Goal: Obtain resource: Download file/media

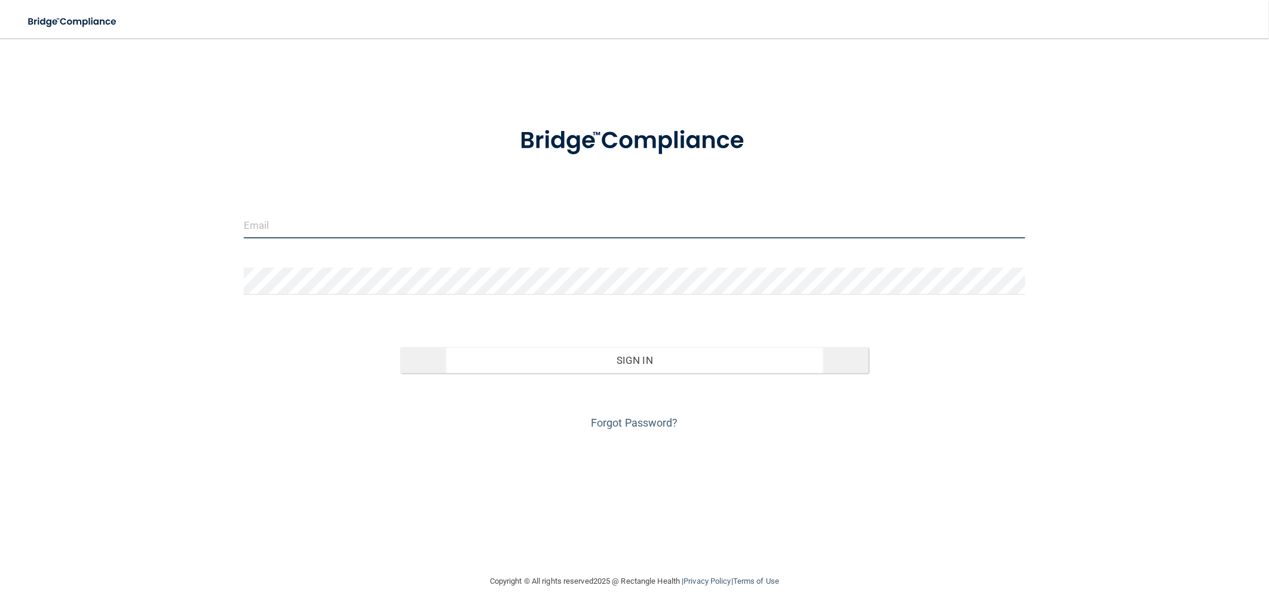
type input "[EMAIL_ADDRESS][DOMAIN_NAME]"
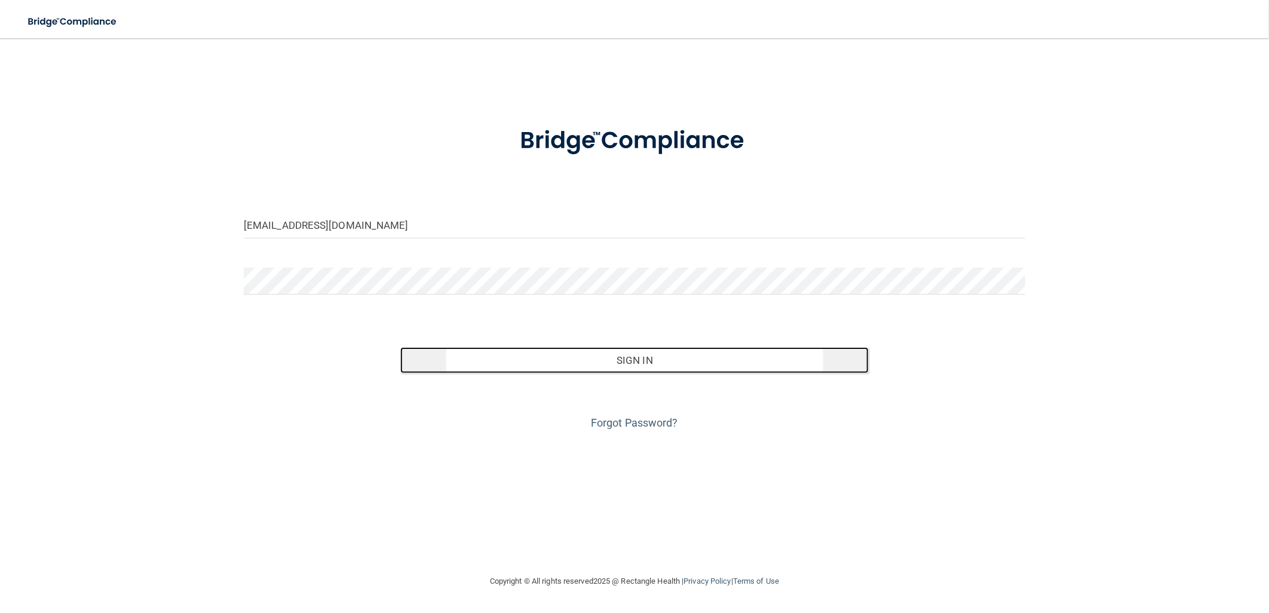
click at [635, 358] on button "Sign In" at bounding box center [634, 360] width 469 height 26
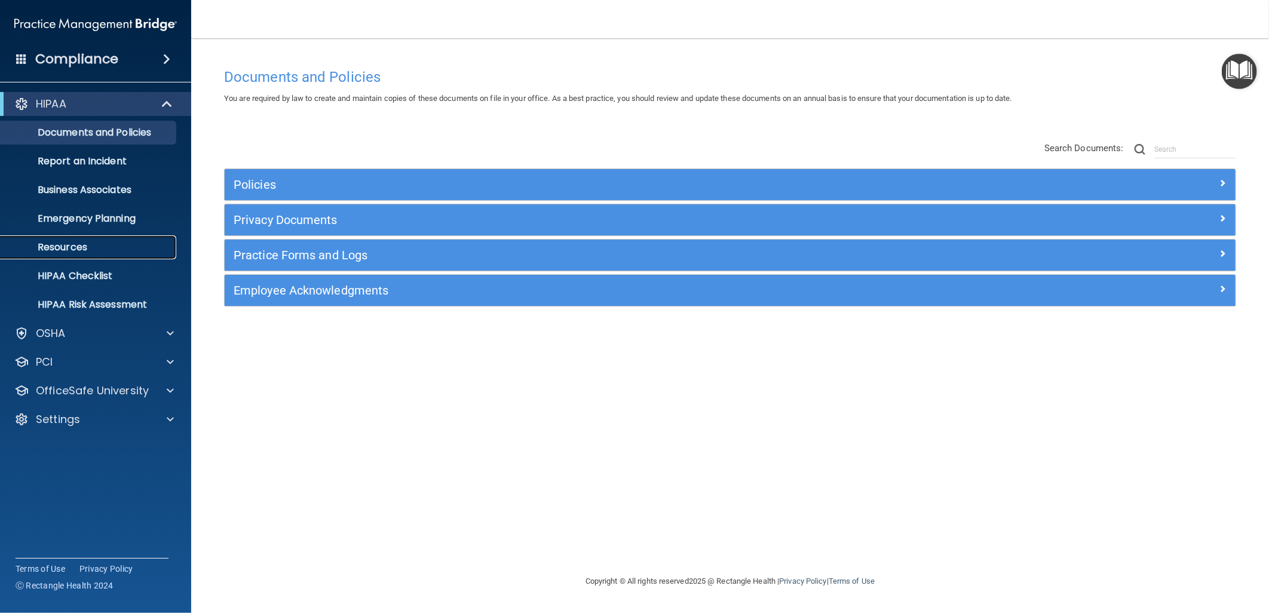
click at [110, 253] on link "Resources" at bounding box center [82, 247] width 188 height 24
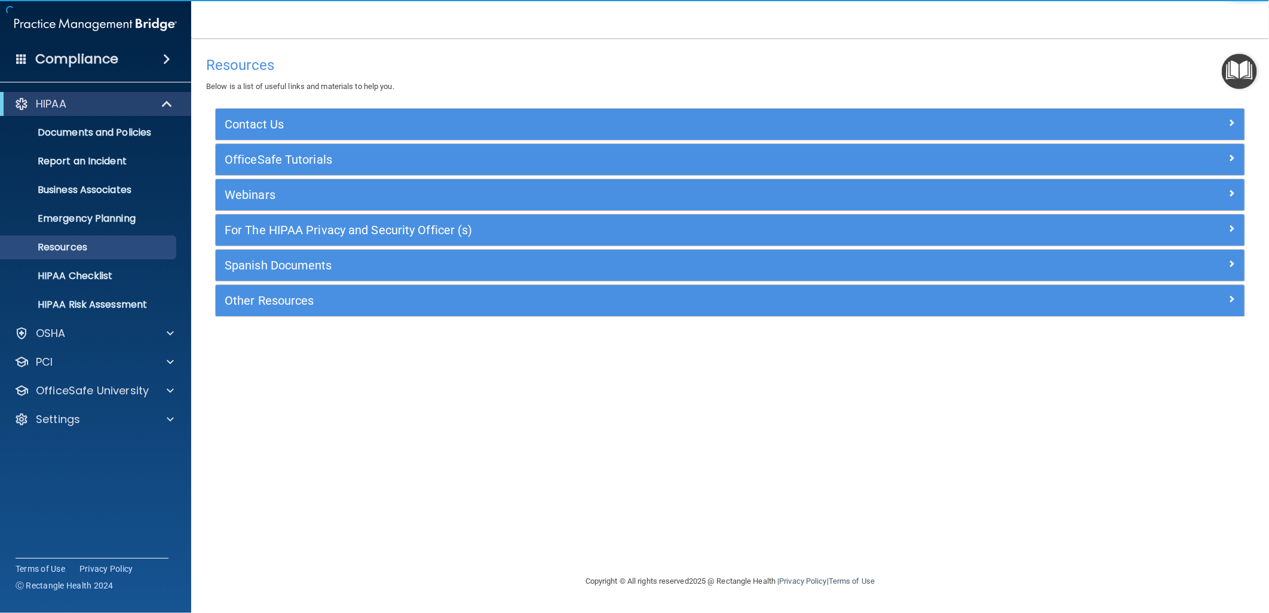
click at [440, 290] on div "Other Resources" at bounding box center [730, 300] width 1028 height 31
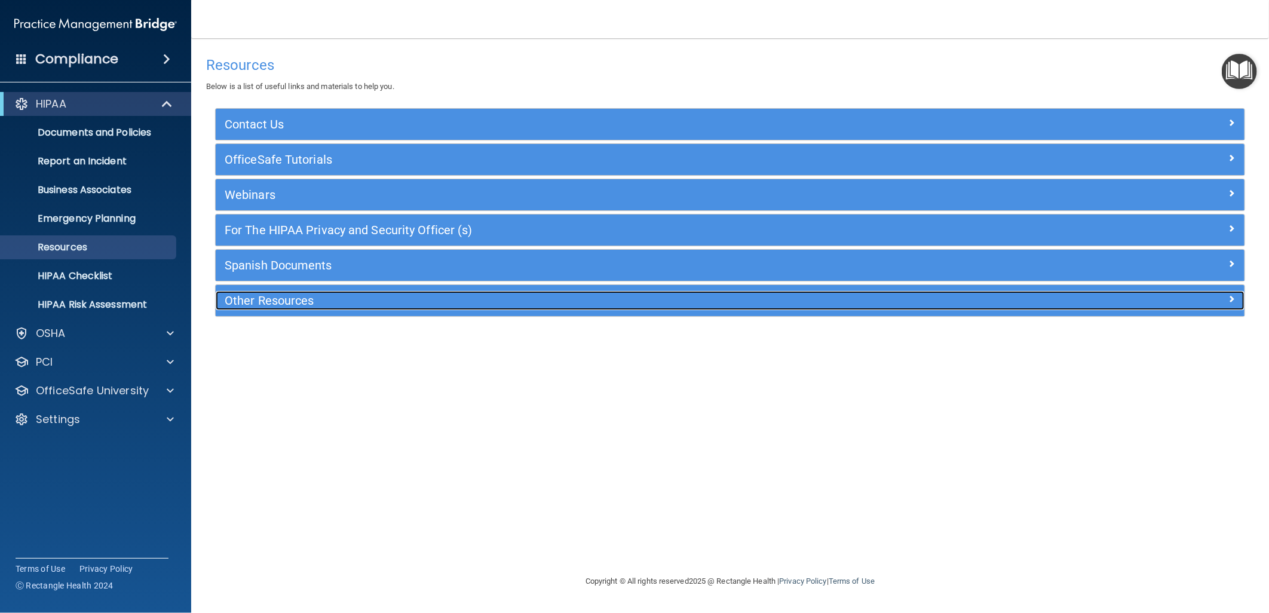
click at [428, 306] on h5 "Other Resources" at bounding box center [602, 300] width 754 height 13
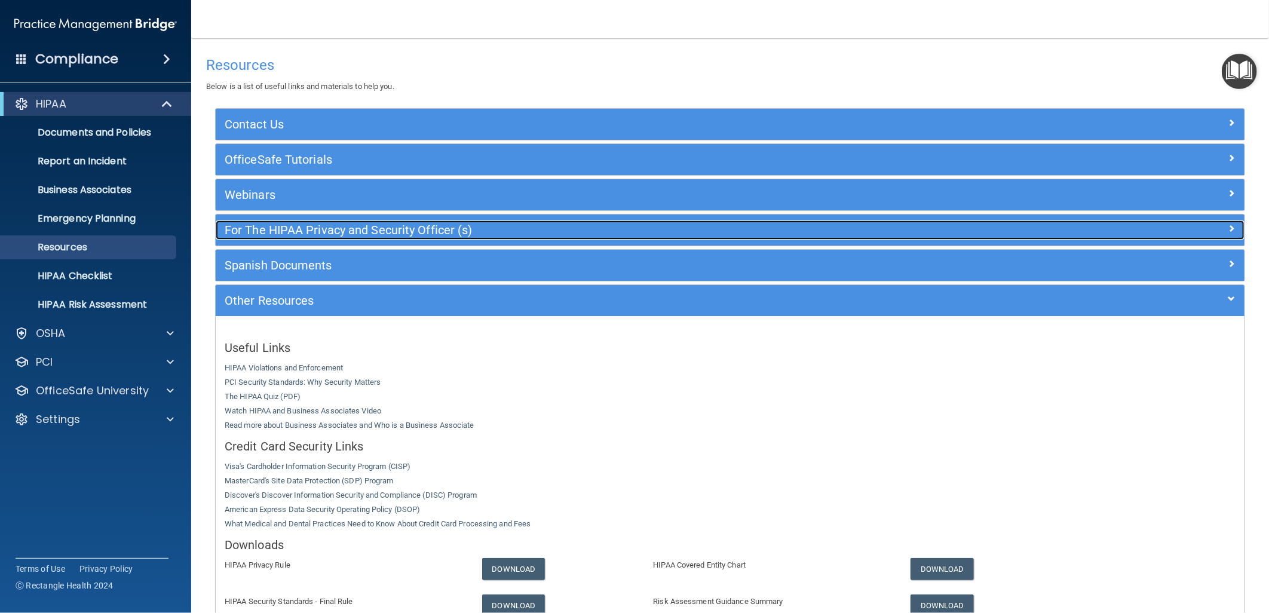
click at [591, 229] on h5 "For The HIPAA Privacy and Security Officer (s)" at bounding box center [602, 229] width 754 height 13
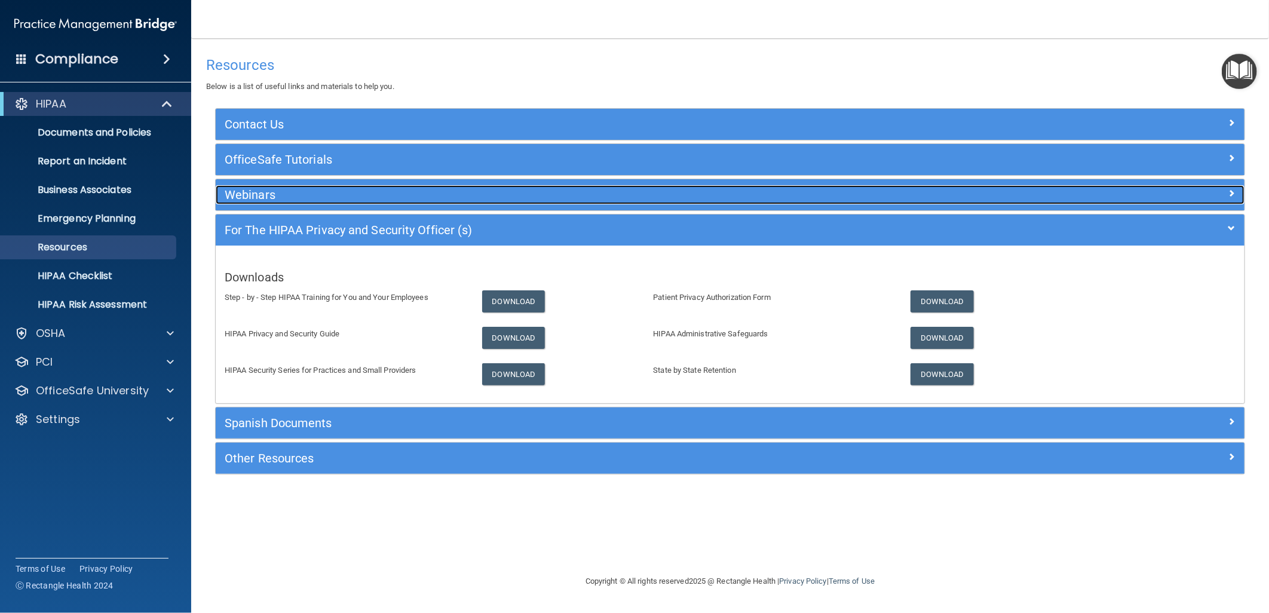
click at [647, 197] on h5 "Webinars" at bounding box center [602, 194] width 754 height 13
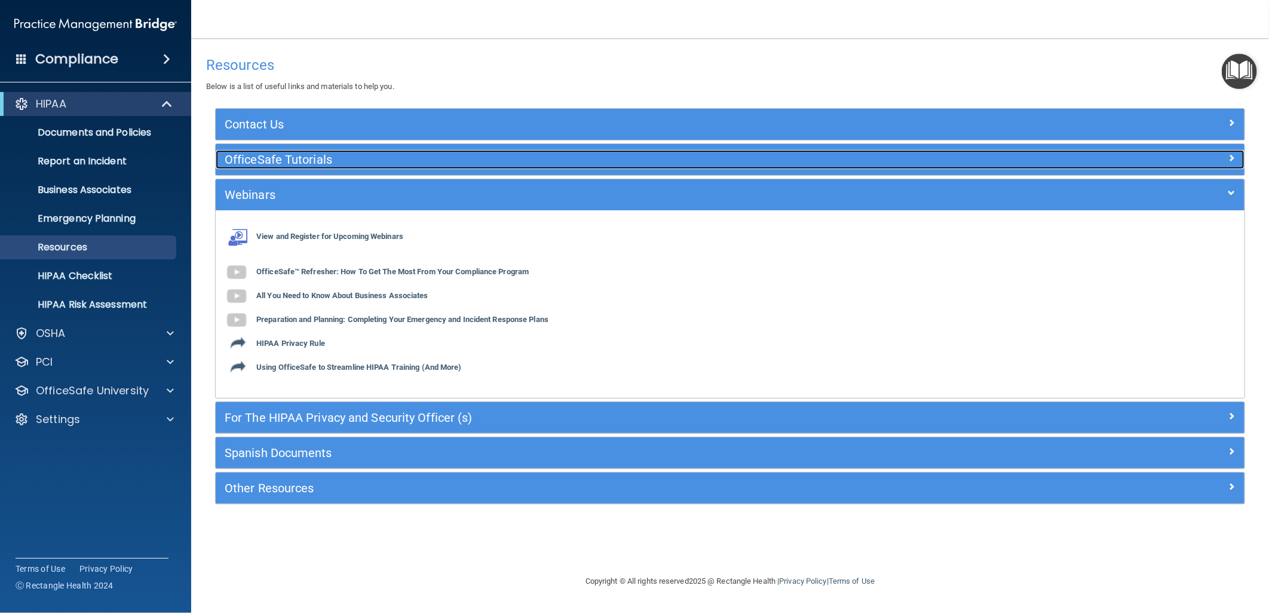
click at [640, 156] on h5 "OfficeSafe Tutorials" at bounding box center [602, 159] width 754 height 13
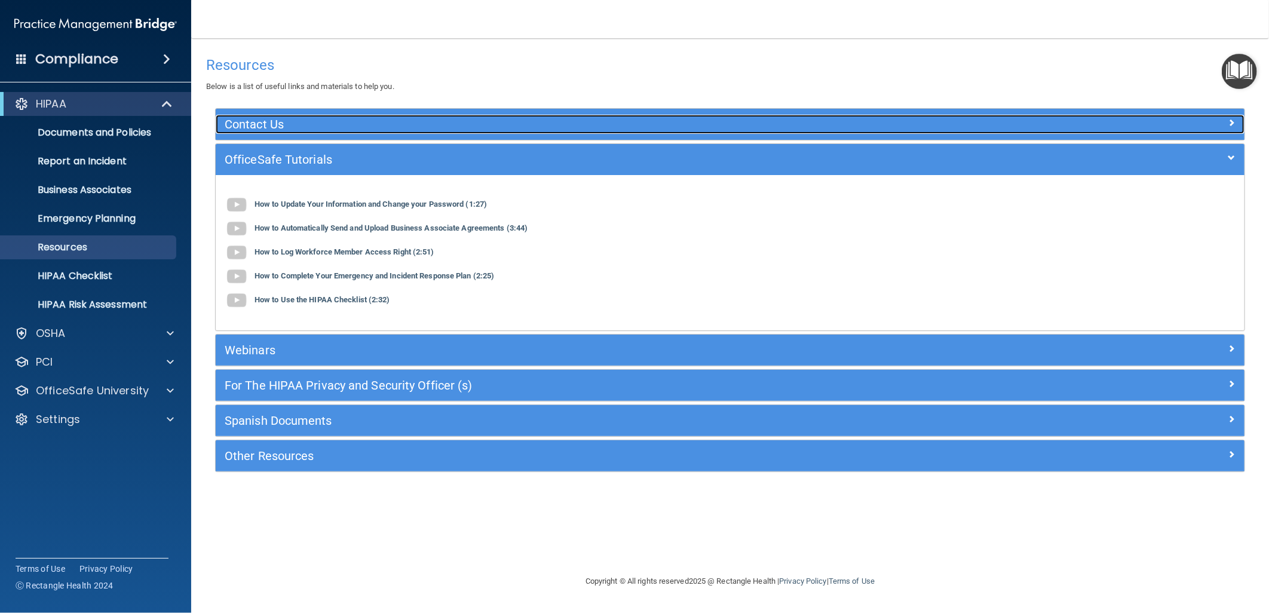
click at [655, 122] on h5 "Contact Us" at bounding box center [602, 124] width 754 height 13
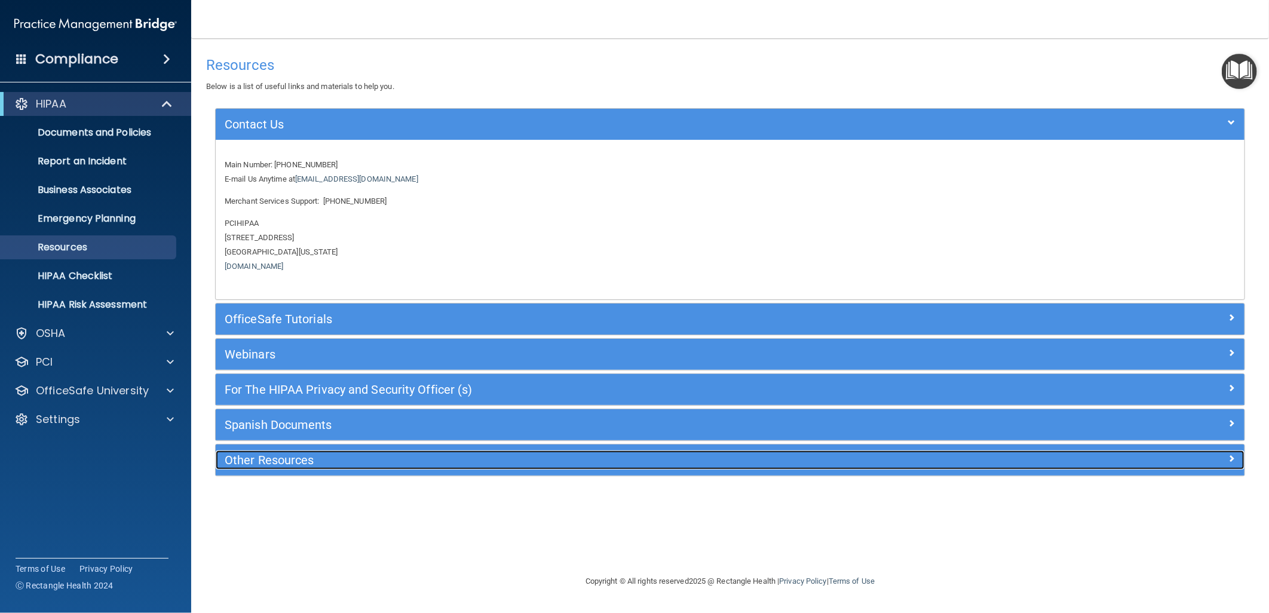
click at [559, 465] on h5 "Other Resources" at bounding box center [602, 459] width 754 height 13
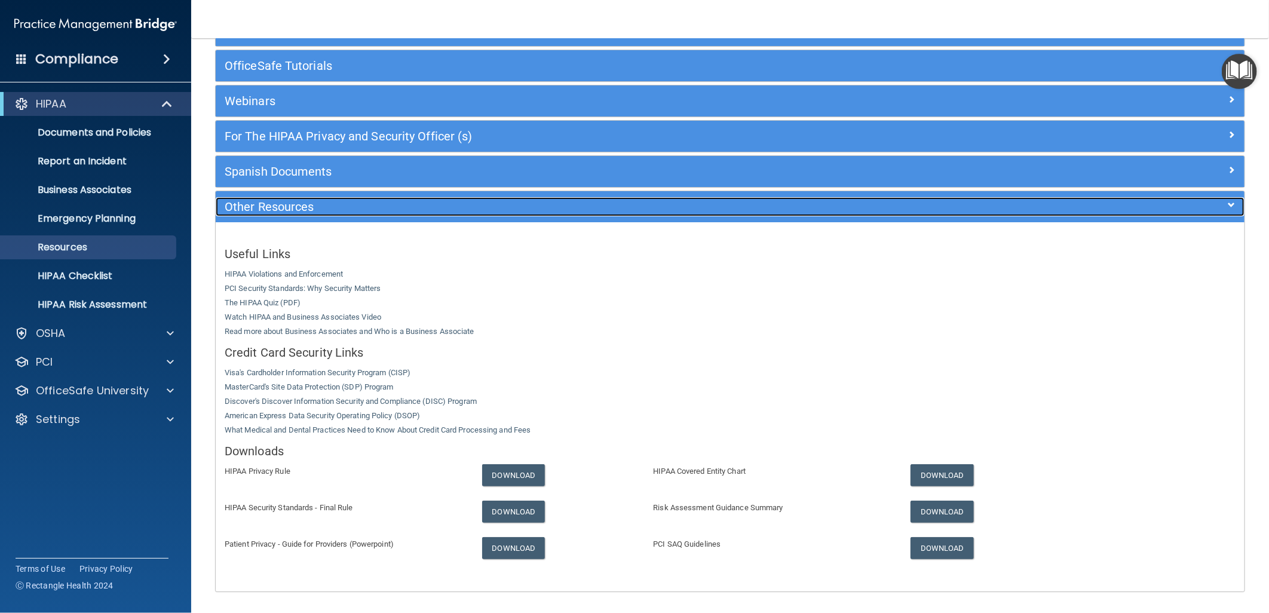
scroll to position [134, 0]
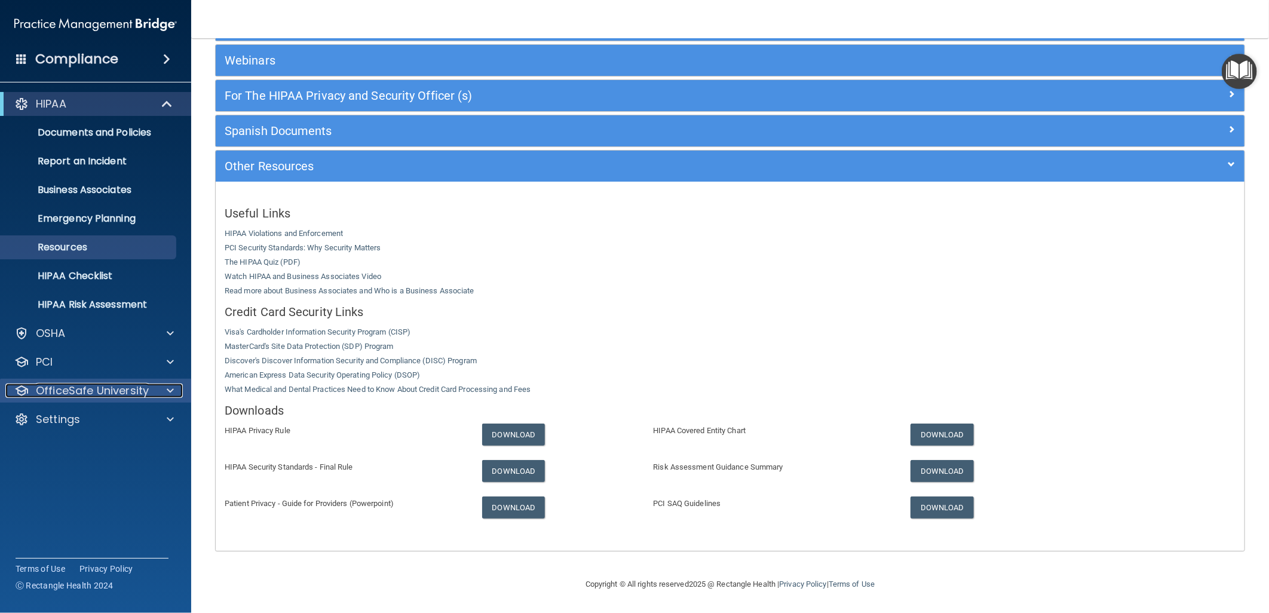
click at [135, 392] on p "OfficeSafe University" at bounding box center [92, 390] width 113 height 14
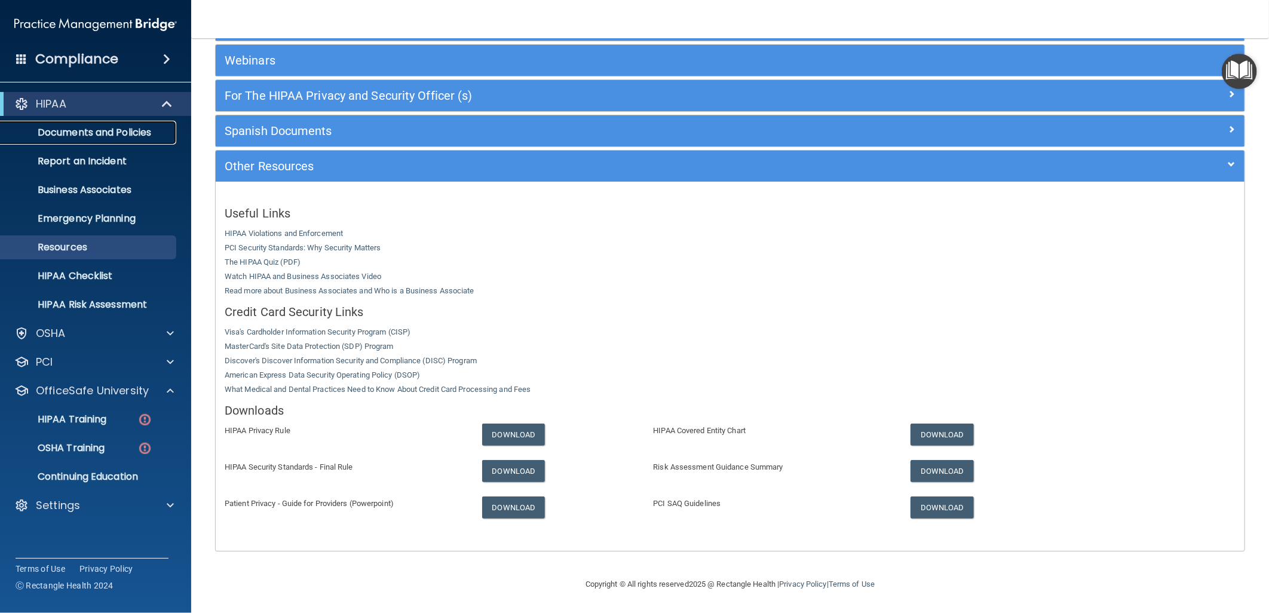
click at [130, 138] on p "Documents and Policies" at bounding box center [89, 133] width 163 height 12
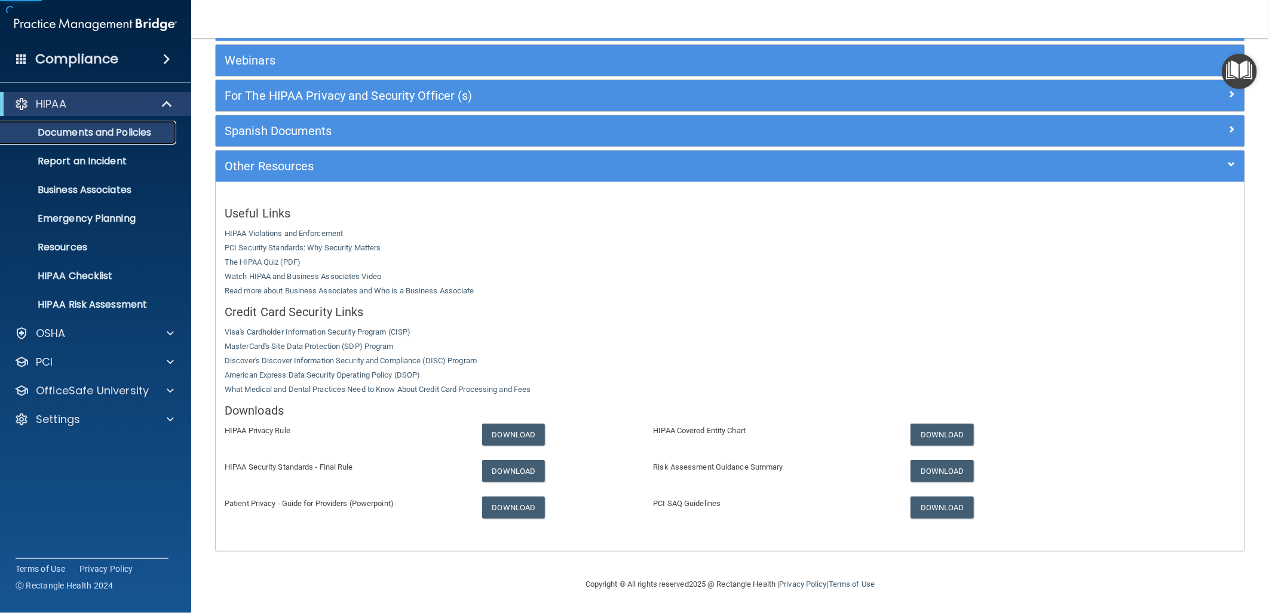
click at [130, 139] on p "Documents and Policies" at bounding box center [89, 133] width 163 height 12
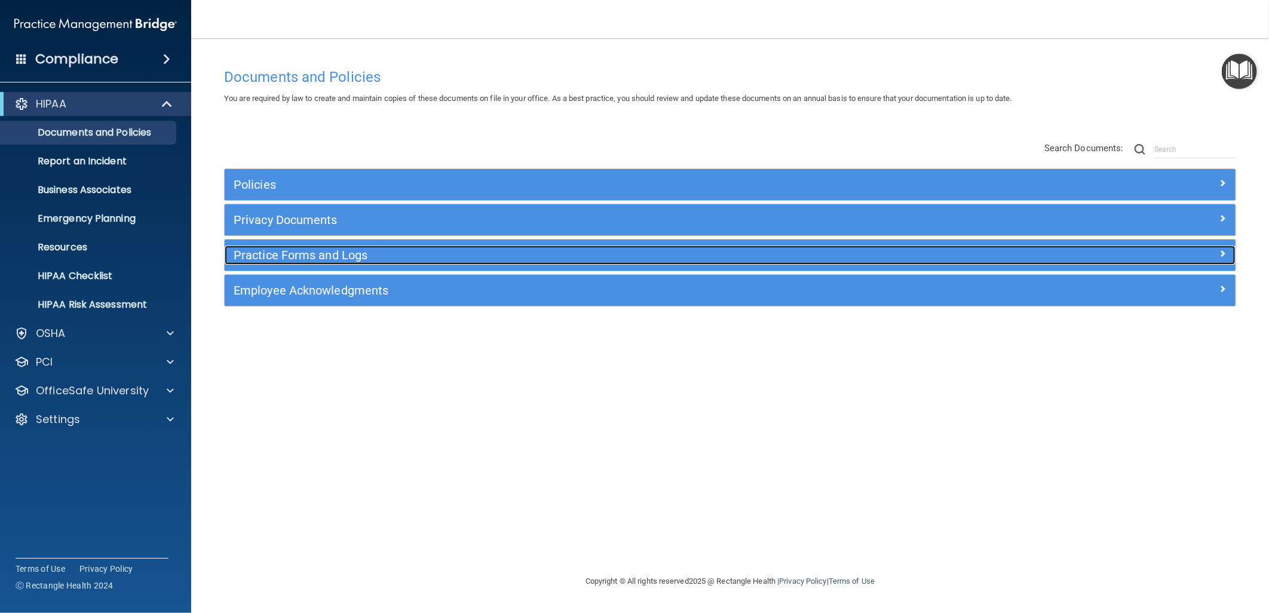
click at [497, 253] on h5 "Practice Forms and Logs" at bounding box center [604, 254] width 740 height 13
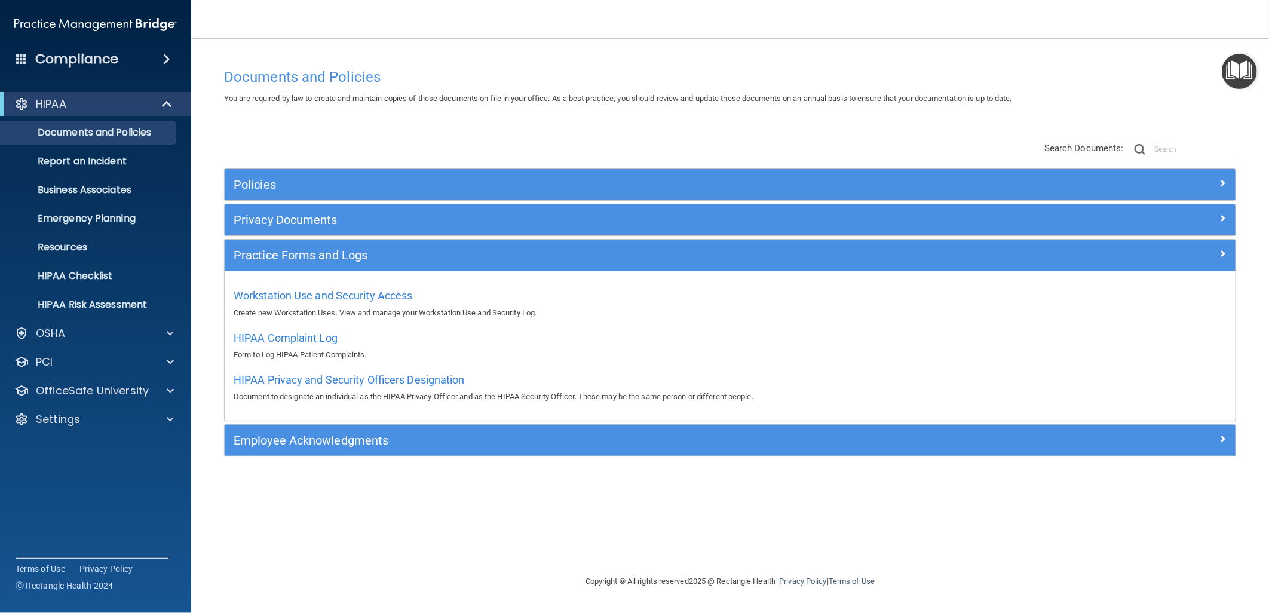
click at [498, 234] on div "Privacy Documents" at bounding box center [730, 219] width 1011 height 31
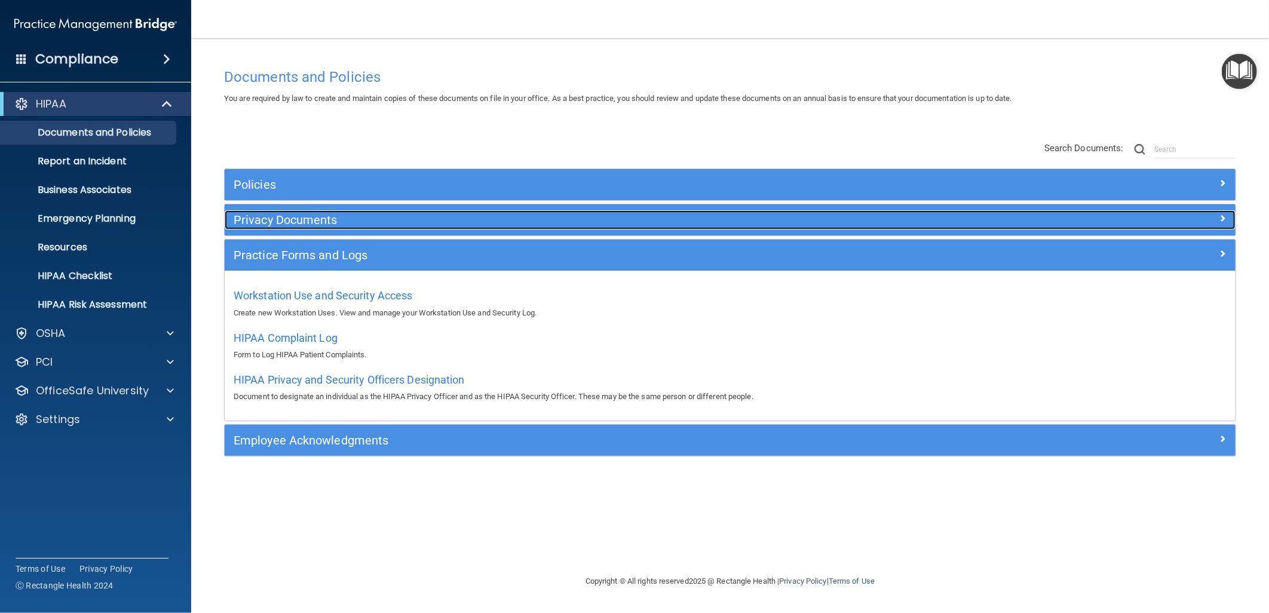
click at [498, 218] on h5 "Privacy Documents" at bounding box center [604, 219] width 740 height 13
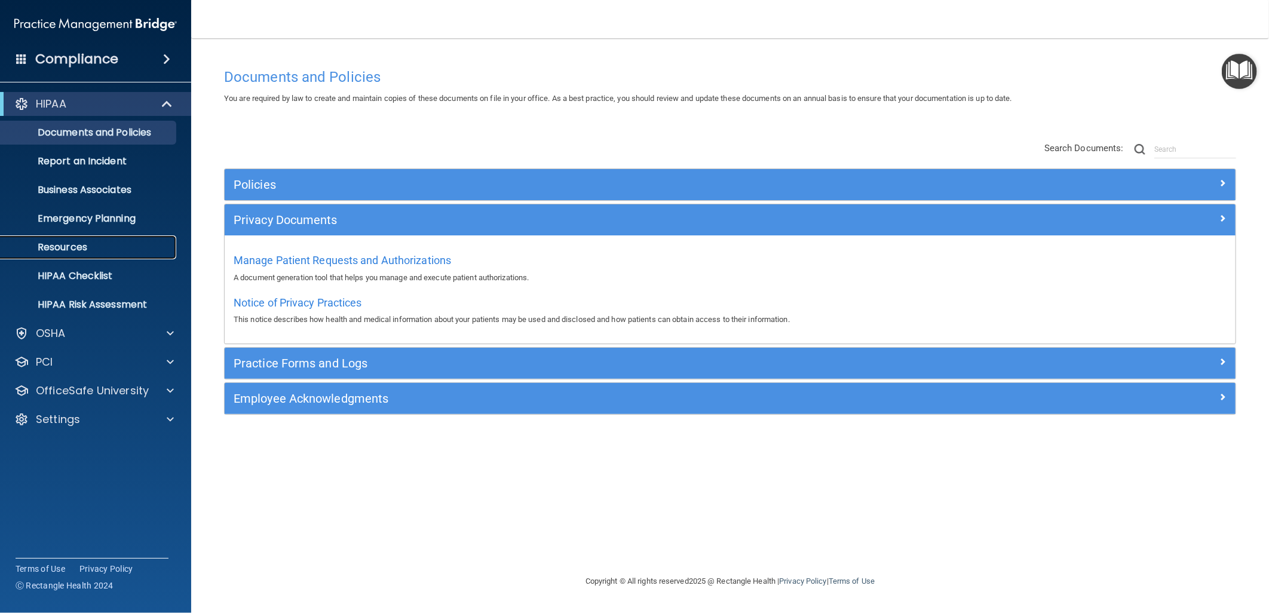
click at [108, 242] on p "Resources" at bounding box center [89, 247] width 163 height 12
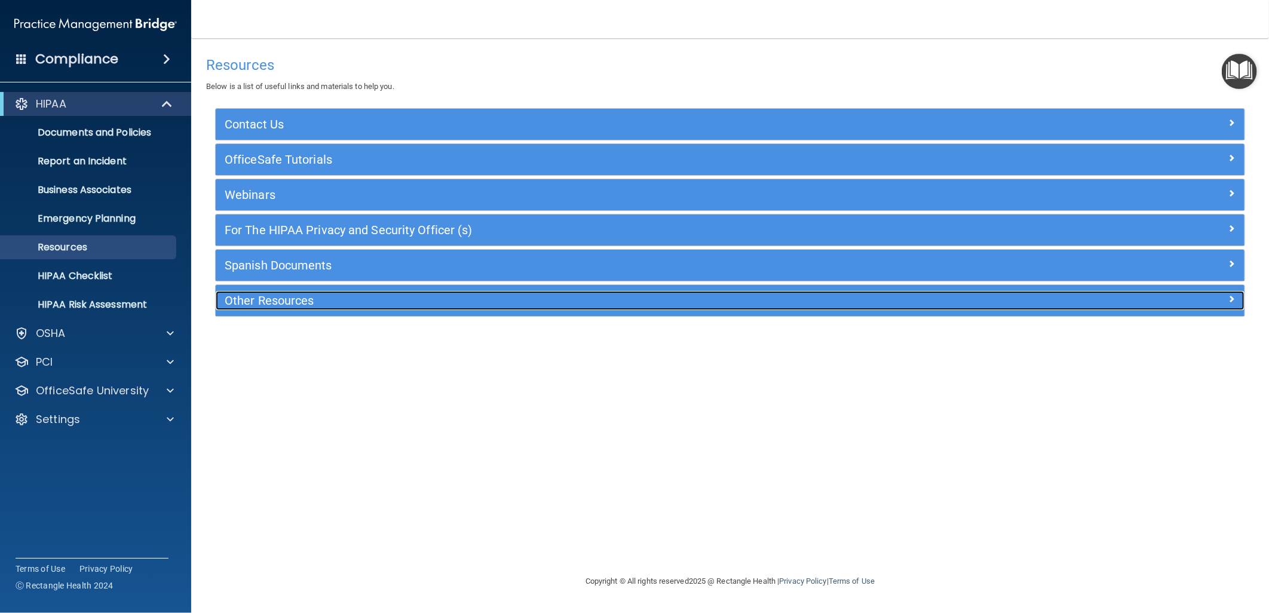
click at [438, 296] on h5 "Other Resources" at bounding box center [602, 300] width 754 height 13
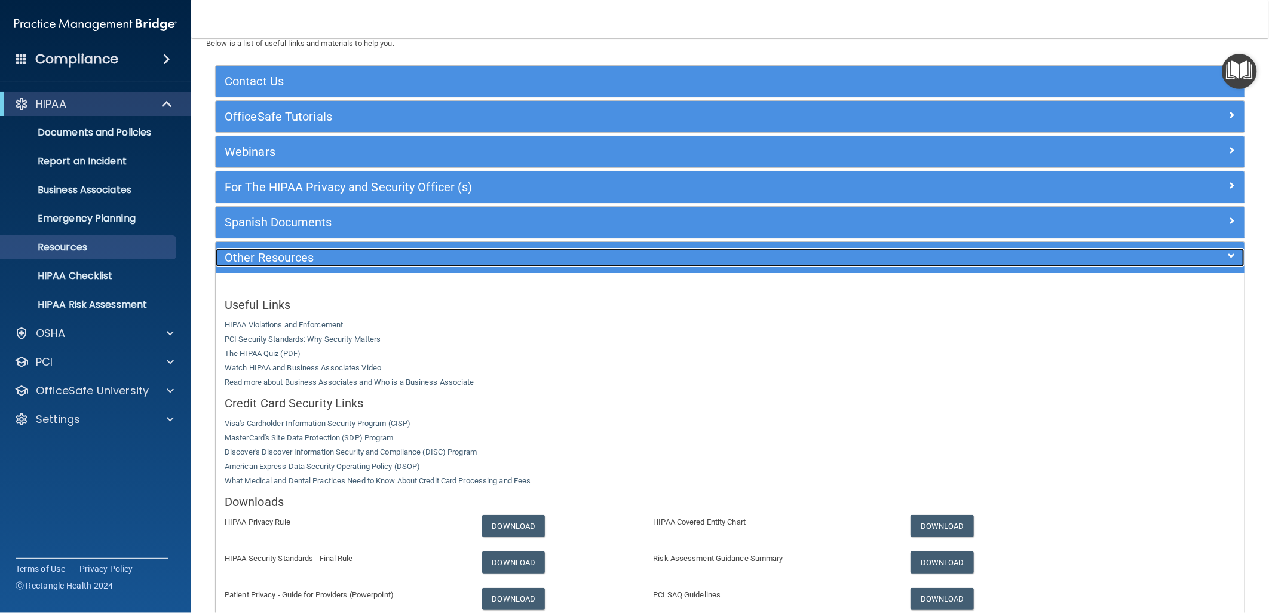
scroll to position [66, 0]
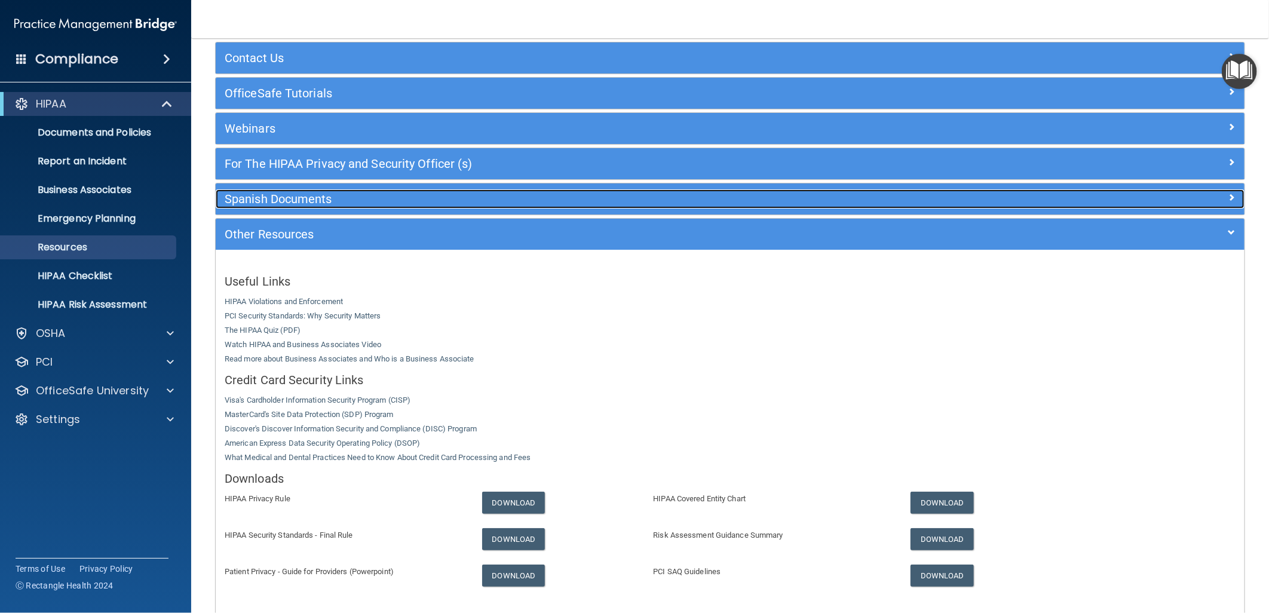
click at [431, 204] on h5 "Spanish Documents" at bounding box center [602, 198] width 754 height 13
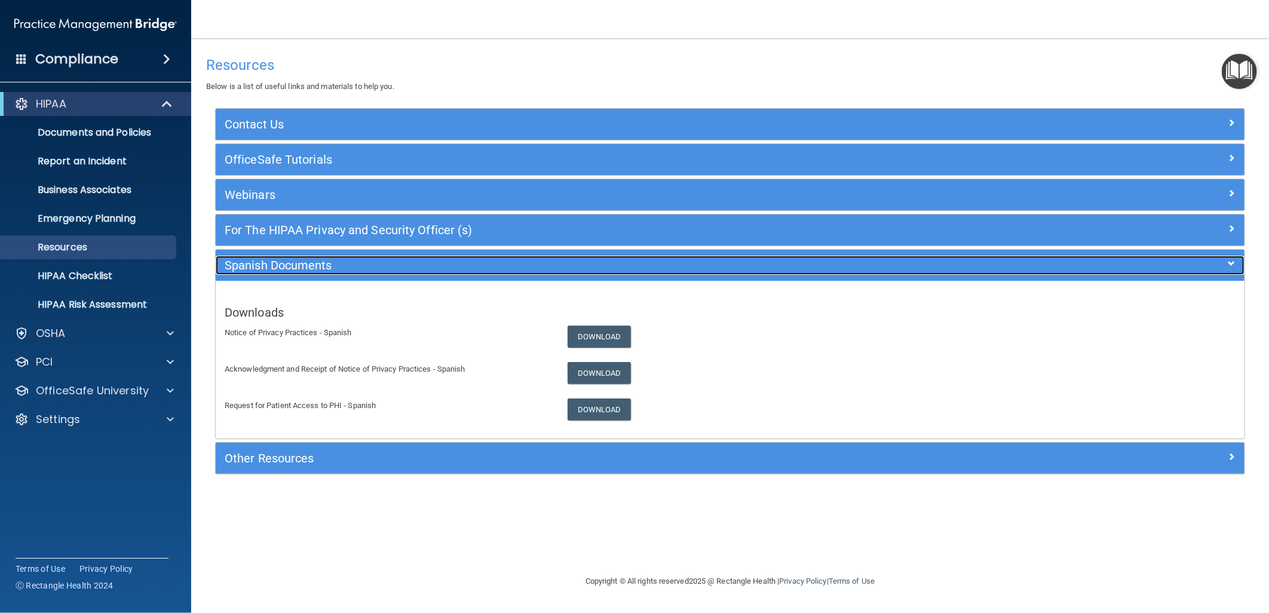
scroll to position [0, 0]
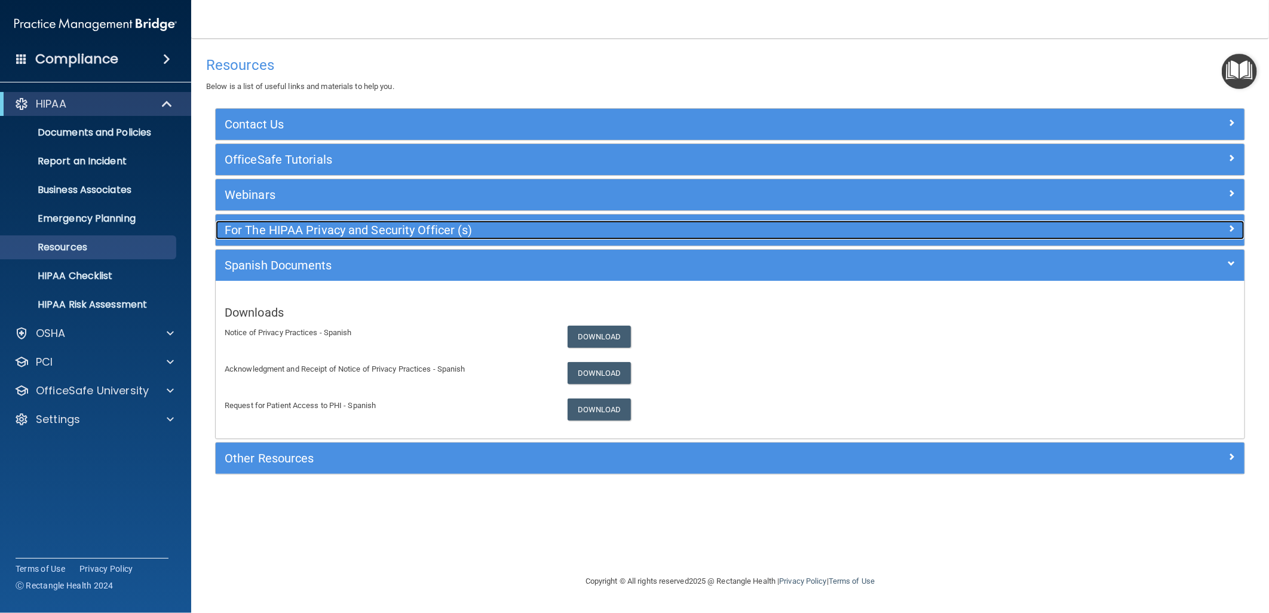
click at [490, 239] on div "For The HIPAA Privacy and Security Officer (s)" at bounding box center [602, 229] width 772 height 19
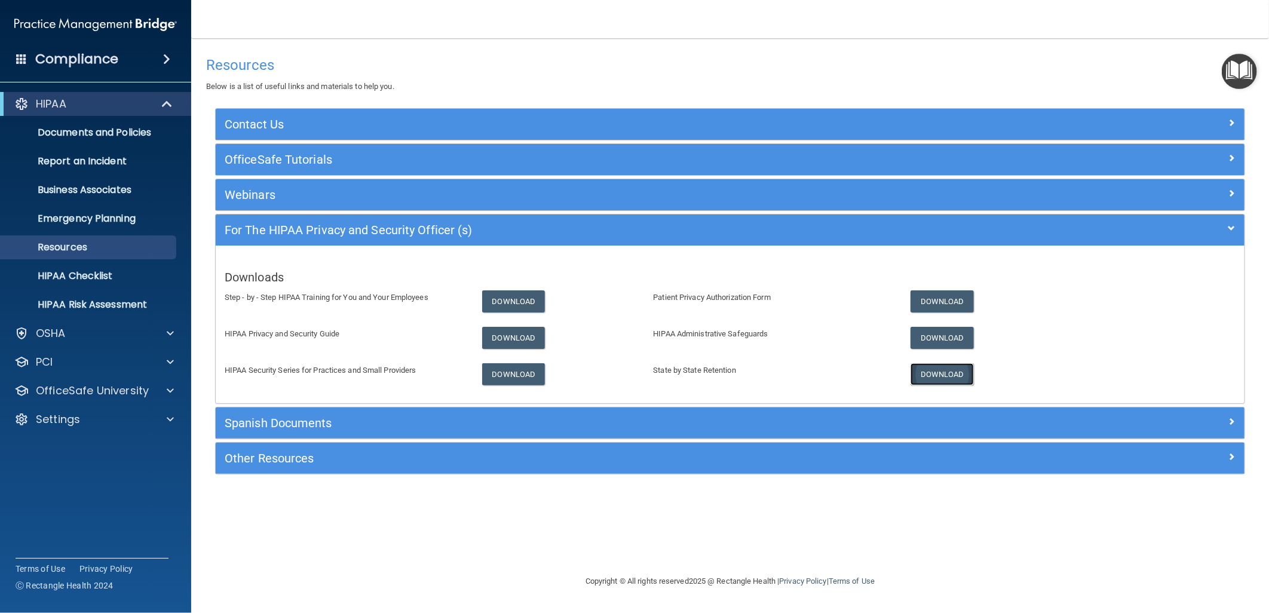
click at [945, 371] on link "Download" at bounding box center [941, 374] width 63 height 22
click at [113, 327] on div "OSHA" at bounding box center [79, 333] width 148 height 14
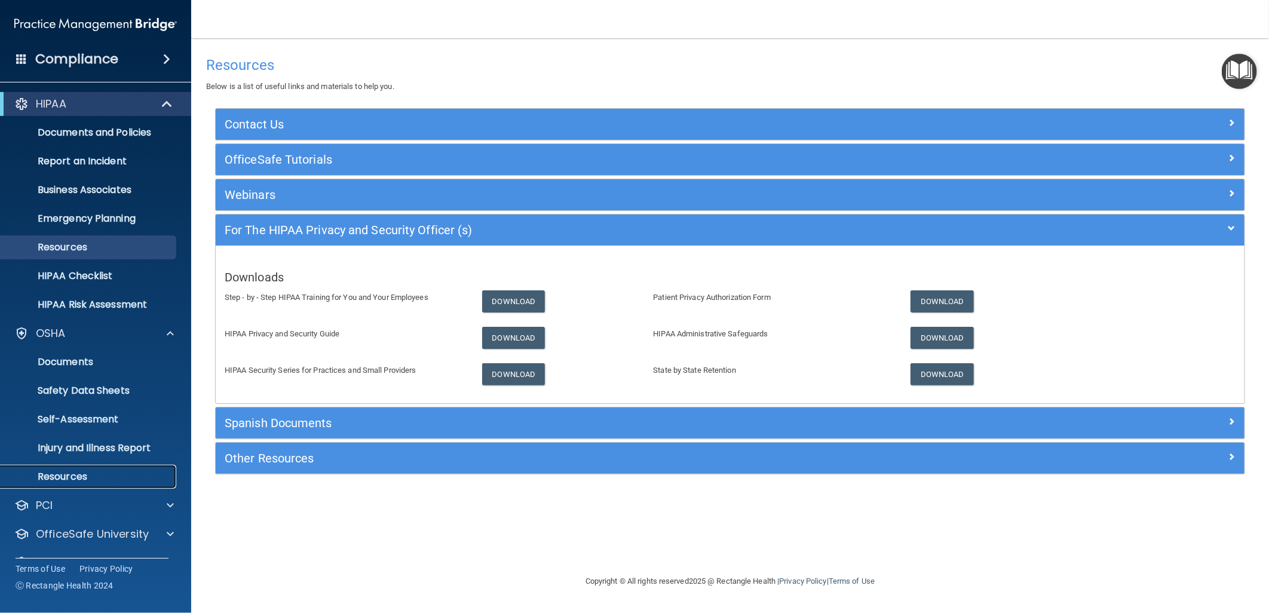
drag, startPoint x: 125, startPoint y: 480, endPoint x: 111, endPoint y: 476, distance: 14.8
click at [124, 480] on p "Resources" at bounding box center [89, 477] width 163 height 12
